Goal: Information Seeking & Learning: Learn about a topic

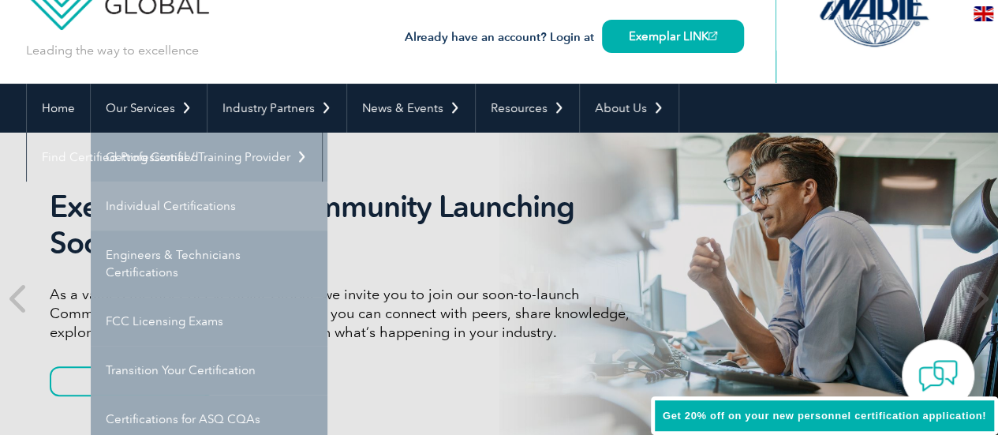
scroll to position [79, 0]
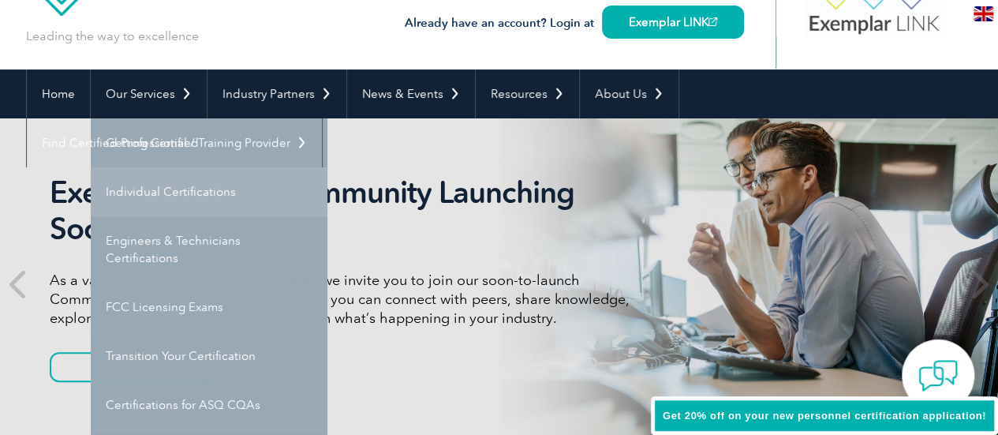
click at [177, 190] on link "Individual Certifications" at bounding box center [209, 191] width 237 height 49
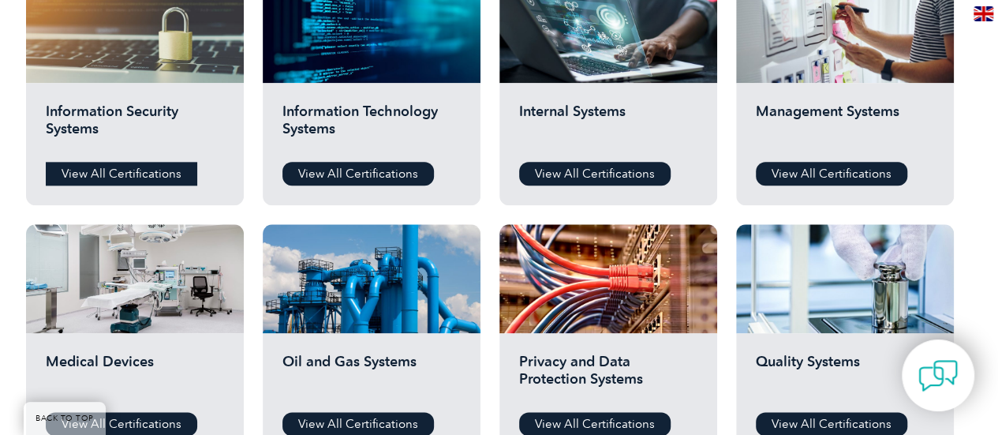
scroll to position [868, 0]
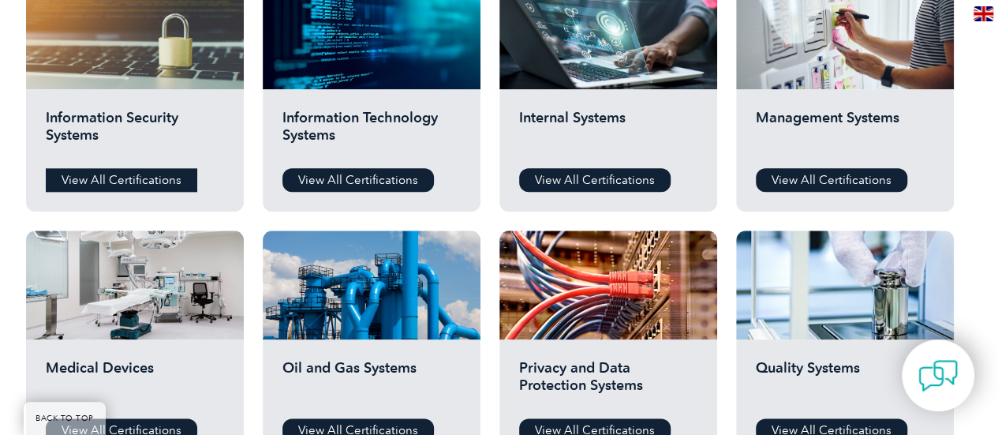
click at [144, 181] on link "View All Certifications" at bounding box center [121, 180] width 151 height 24
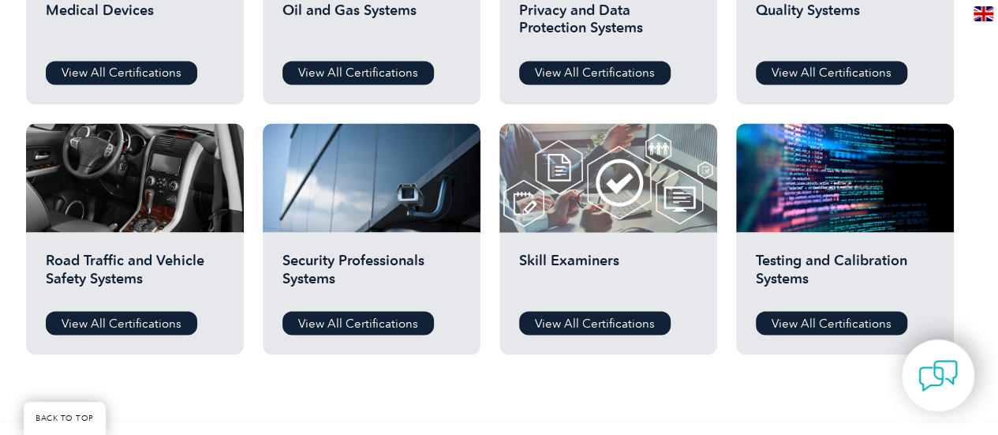
scroll to position [1262, 0]
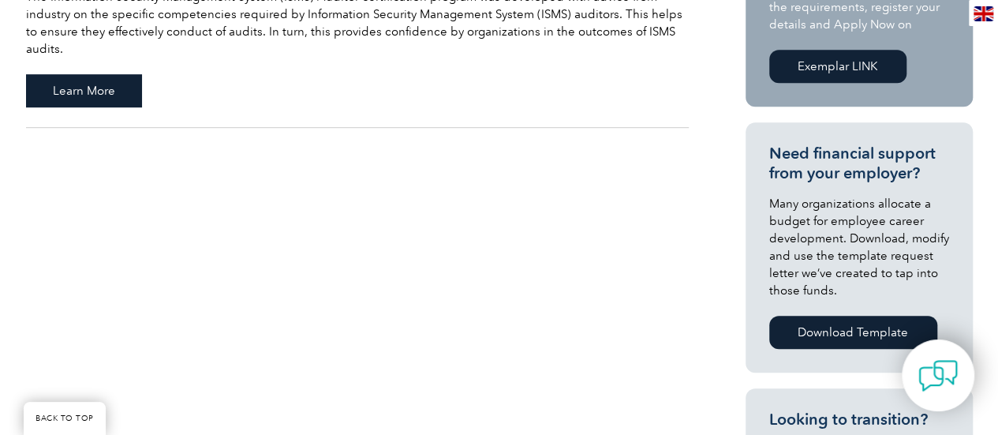
scroll to position [237, 0]
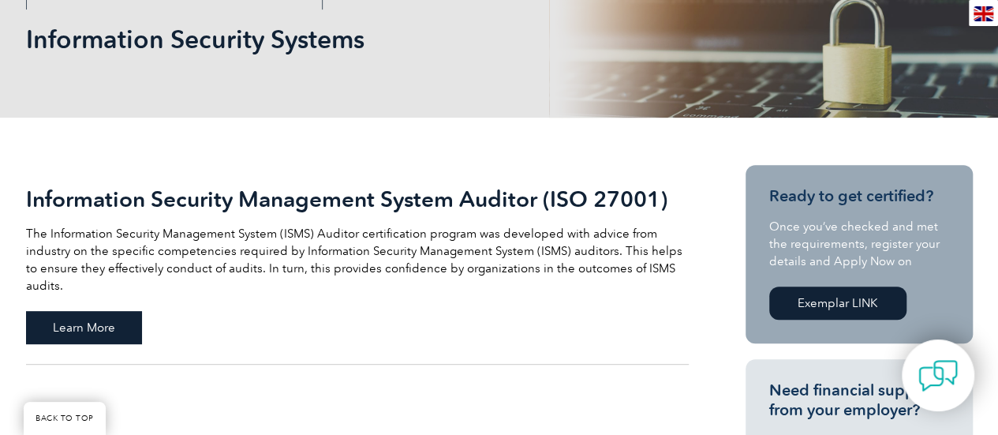
click at [107, 315] on span "Learn More" at bounding box center [84, 327] width 116 height 33
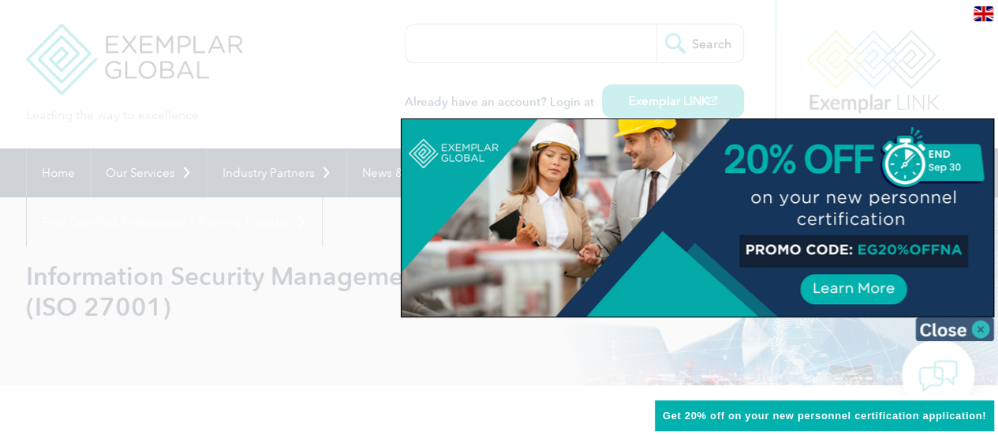
click at [966, 334] on img at bounding box center [954, 329] width 79 height 24
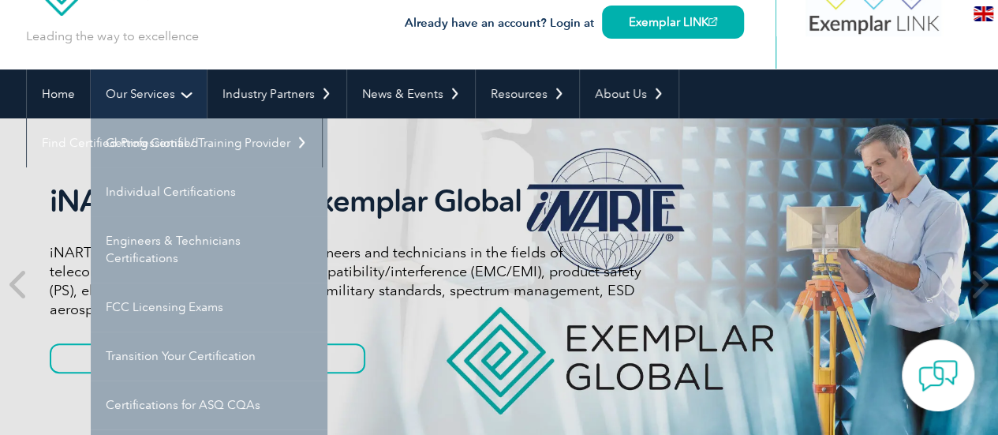
scroll to position [158, 0]
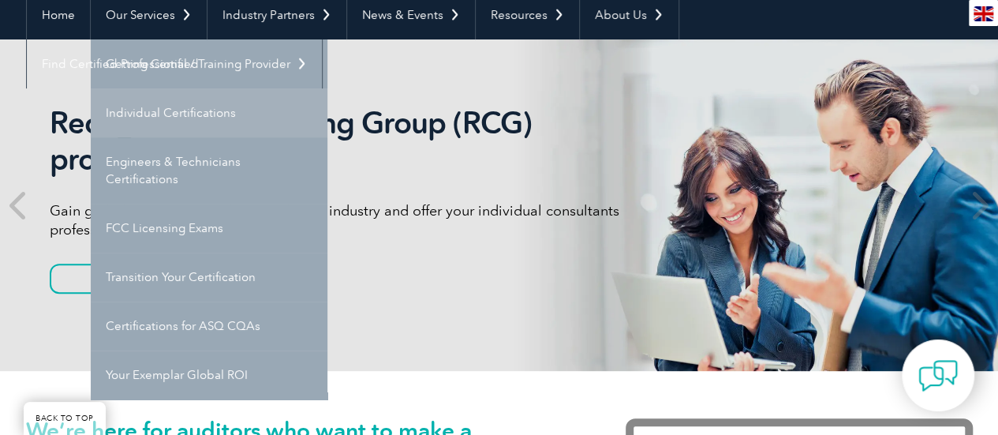
click at [163, 108] on link "Individual Certifications" at bounding box center [209, 112] width 237 height 49
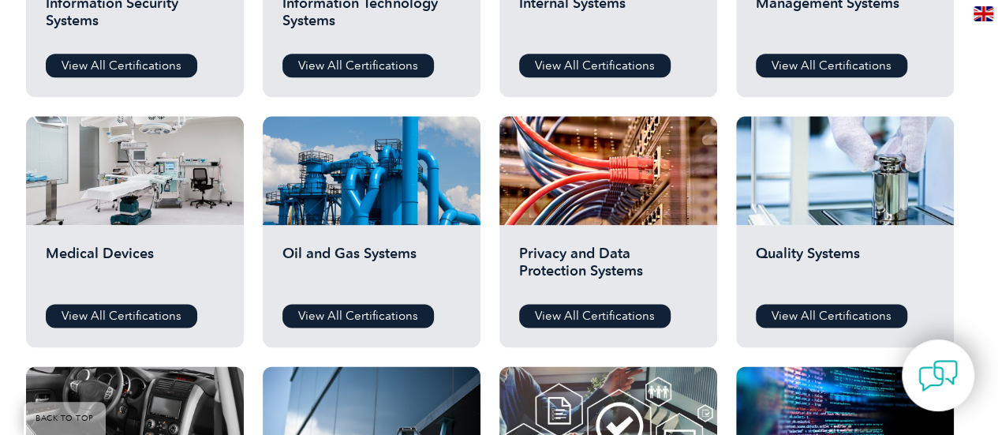
scroll to position [947, 0]
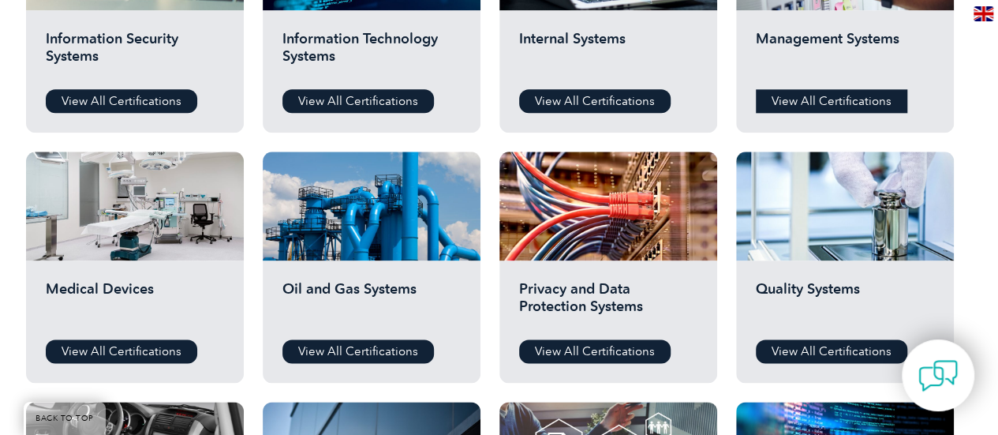
click at [821, 99] on link "View All Certifications" at bounding box center [831, 101] width 151 height 24
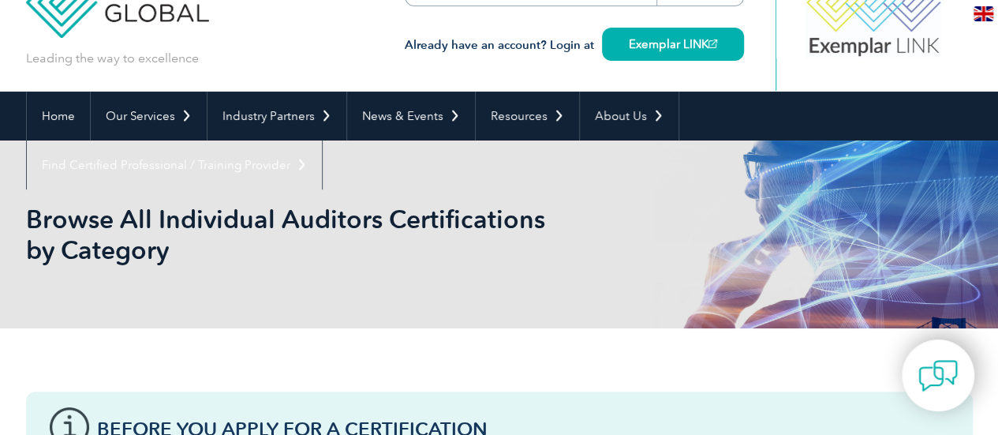
scroll to position [0, 0]
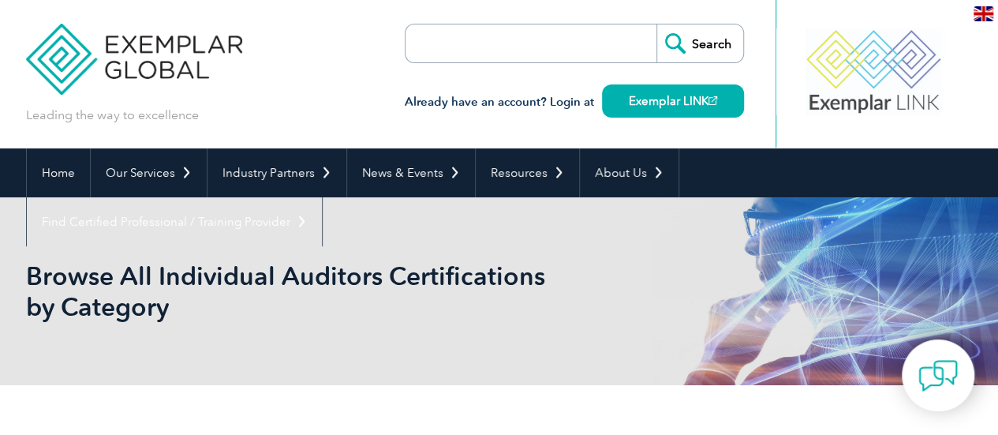
click at [540, 36] on input "search" at bounding box center [496, 43] width 166 height 38
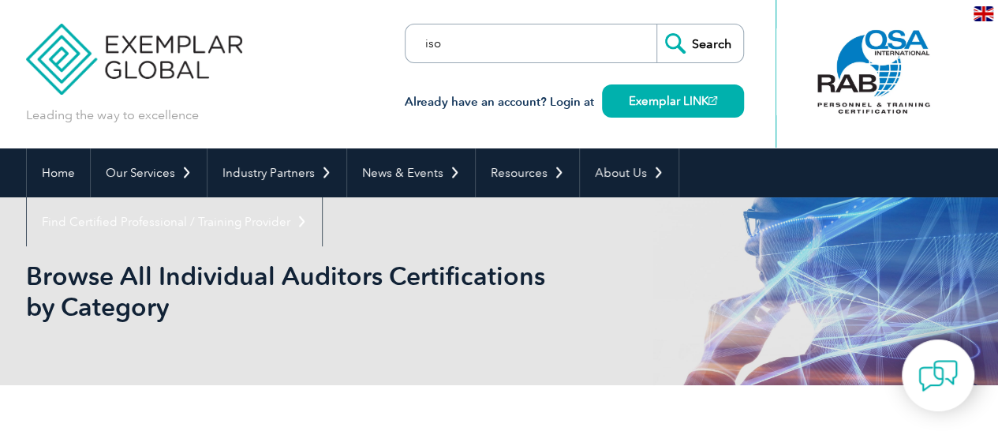
drag, startPoint x: 484, startPoint y: 40, endPoint x: 353, endPoint y: 24, distance: 131.9
click at [353, 24] on div "Leading the way to excellence iso" at bounding box center [499, 74] width 947 height 148
type input "42001"
click at [656, 24] on input "Search" at bounding box center [699, 43] width 87 height 38
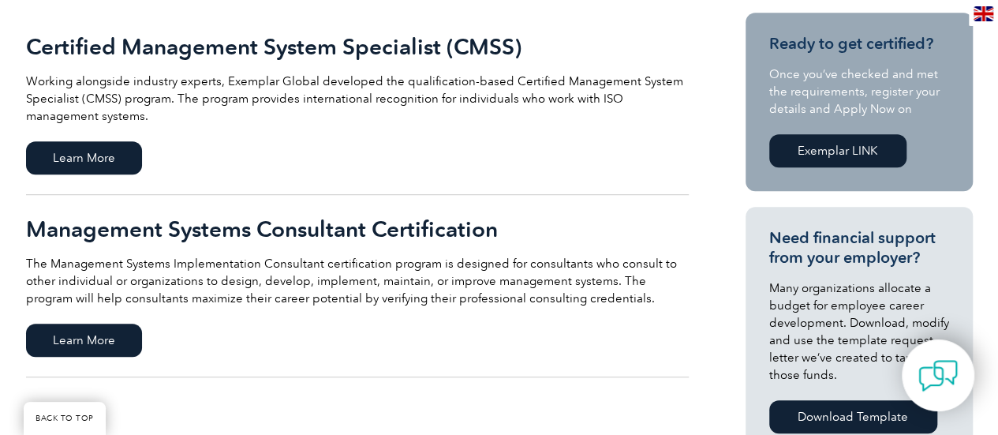
scroll to position [552, 0]
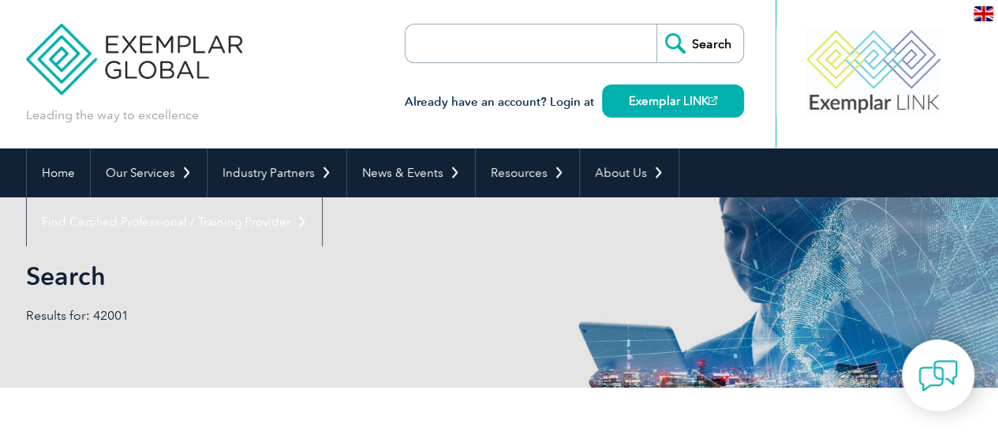
click at [615, 47] on form "Search" at bounding box center [574, 43] width 339 height 39
click at [596, 45] on form "Search" at bounding box center [574, 43] width 339 height 39
click at [440, 34] on input "search" at bounding box center [496, 43] width 166 height 38
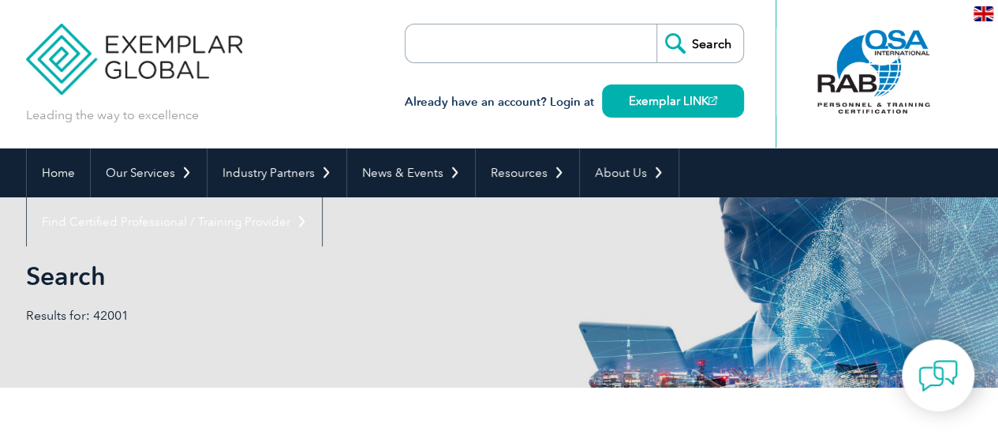
paste input "ISO 42001 LA"
type input "ISO 42001 LA"
click at [693, 37] on input "Search" at bounding box center [699, 43] width 87 height 38
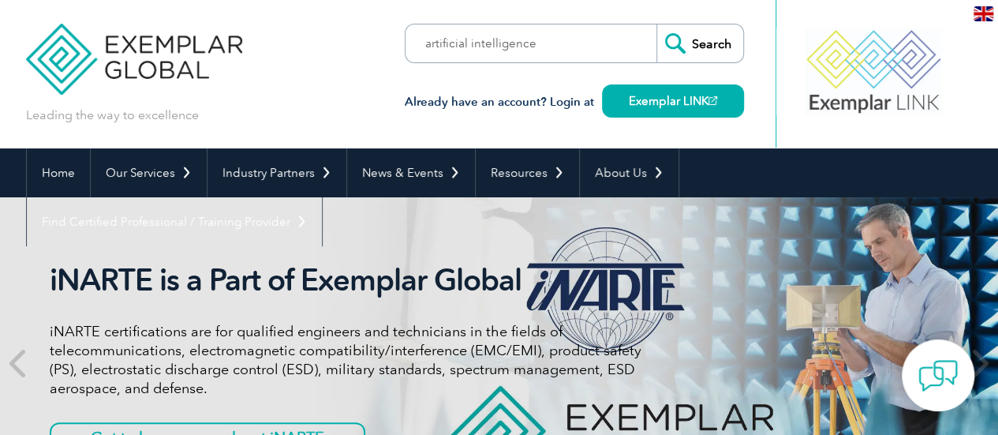
type input "artificial intelligence"
click at [656, 24] on input "Search" at bounding box center [699, 43] width 87 height 38
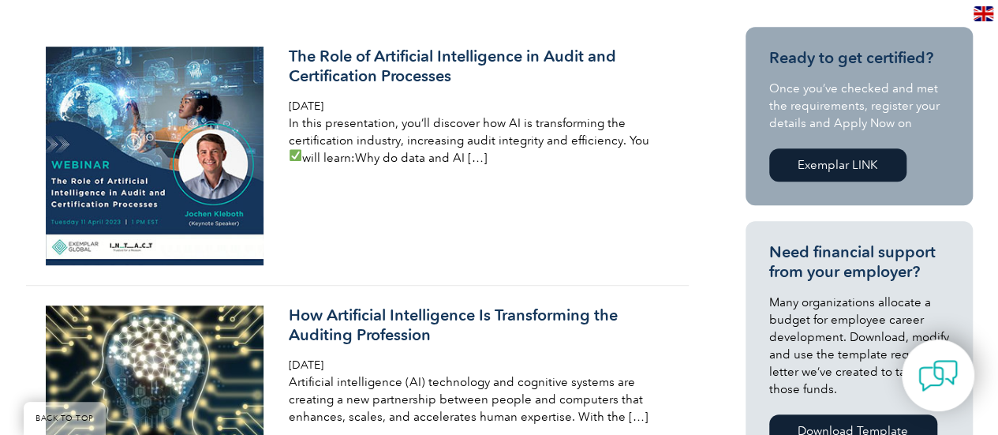
scroll to position [316, 0]
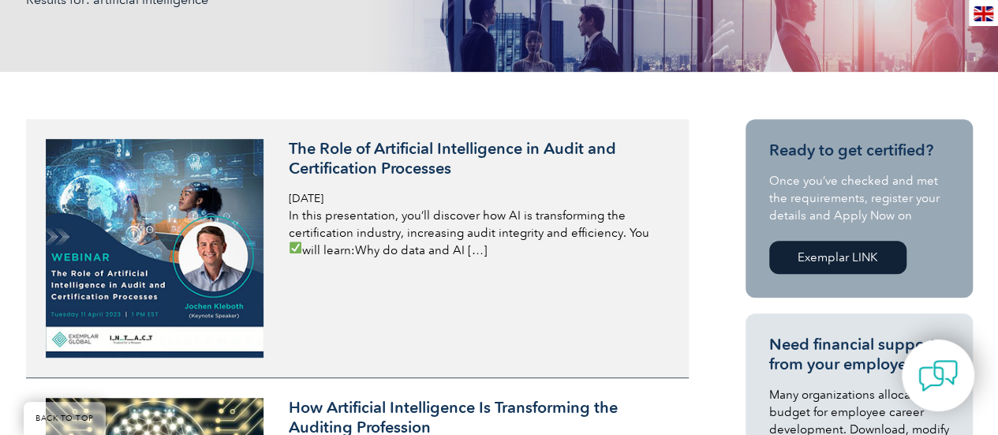
click at [376, 143] on h3 "The Role of Artificial Intelligence in Audit and Certification Processes" at bounding box center [476, 158] width 374 height 39
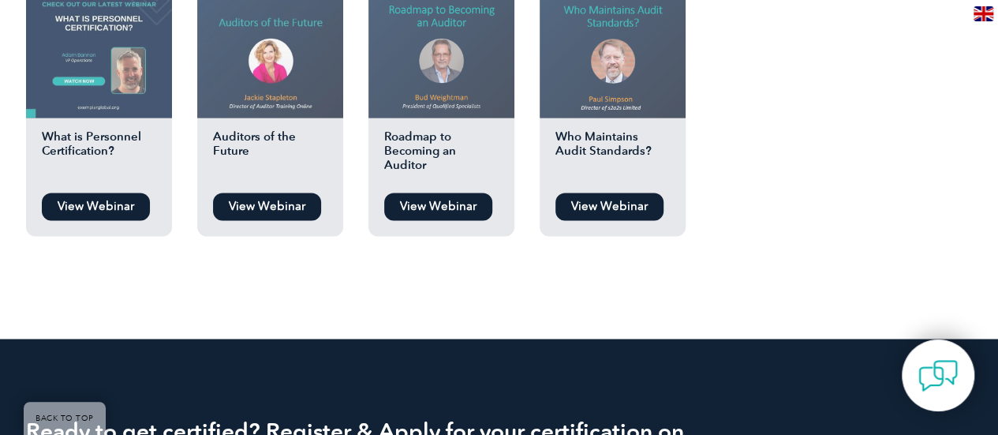
scroll to position [1184, 0]
